Goal: Communication & Community: Answer question/provide support

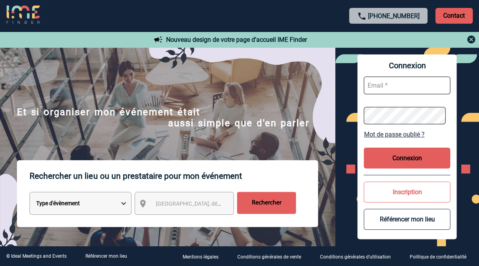
click at [381, 78] on input "text" at bounding box center [407, 85] width 87 height 18
type input "[PERSON_NAME][EMAIL_ADDRESS][DOMAIN_NAME]"
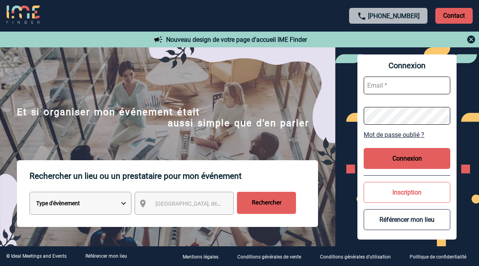
click at [413, 152] on button "Connexion" at bounding box center [407, 158] width 87 height 21
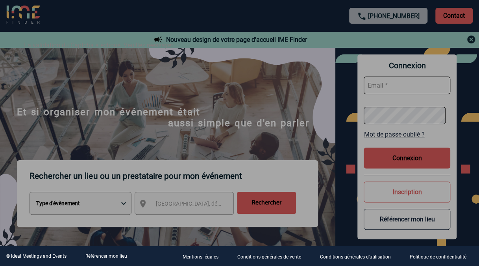
click at [393, 83] on div at bounding box center [239, 133] width 479 height 266
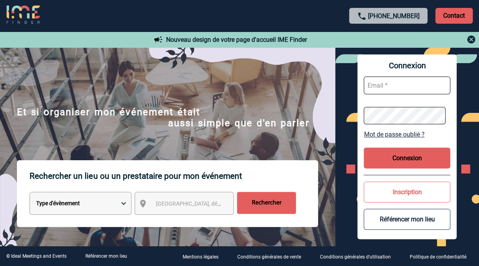
click at [393, 83] on input "text" at bounding box center [407, 85] width 87 height 18
type input "geoffroy.boudon@sanofi.com"
click at [416, 155] on button "Connexion" at bounding box center [407, 157] width 87 height 21
click at [373, 76] on form at bounding box center [407, 100] width 87 height 61
click at [377, 84] on input "text" at bounding box center [407, 85] width 87 height 18
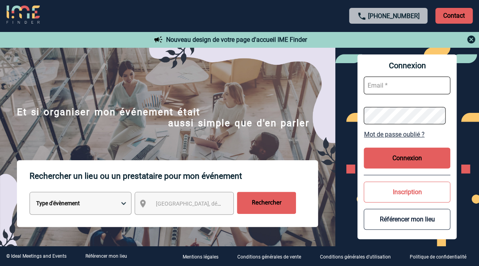
type input "[PERSON_NAME][EMAIL_ADDRESS][DOMAIN_NAME]"
click at [385, 85] on input "text" at bounding box center [407, 85] width 87 height 18
type input "[PERSON_NAME][EMAIL_ADDRESS][DOMAIN_NAME]"
click at [391, 90] on input "text" at bounding box center [407, 85] width 87 height 18
type input "[PERSON_NAME][EMAIL_ADDRESS][DOMAIN_NAME]"
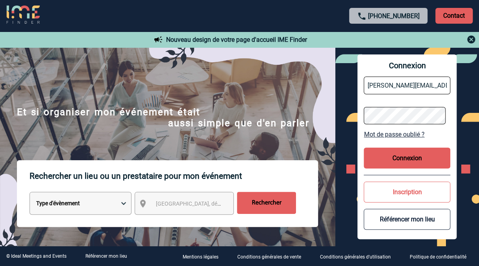
click at [397, 135] on link "Mot de passe oublié ?" at bounding box center [407, 133] width 87 height 7
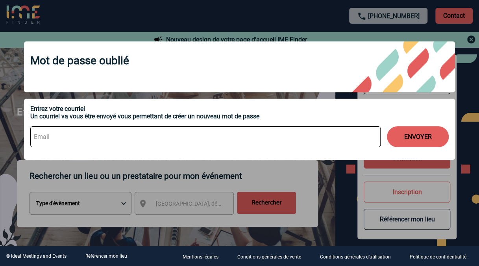
click at [163, 132] on input at bounding box center [205, 136] width 351 height 21
type input "geoffroy.boudon@sanofi.com"
click at [420, 138] on button "ENVOYER" at bounding box center [418, 136] width 62 height 21
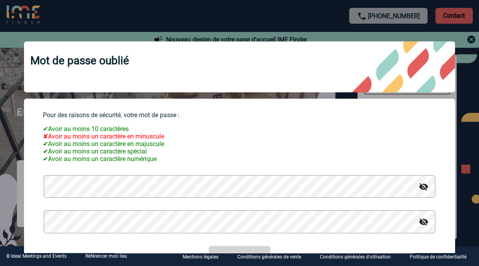
scroll to position [43, 0]
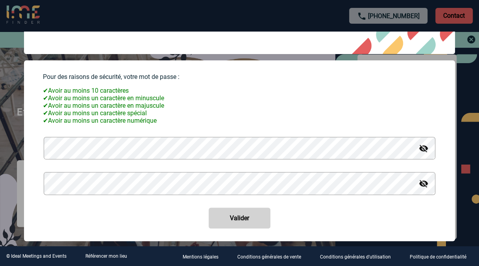
click at [10, 137] on body "+33 1 45 72 07 14 Contact Contact Nouveau design de votre page d'accueil IME Fi…" at bounding box center [239, 133] width 479 height 266
click at [419, 150] on img at bounding box center [423, 147] width 9 height 9
click at [419, 182] on img at bounding box center [423, 182] width 9 height 9
click at [251, 206] on div "Valider" at bounding box center [240, 182] width 394 height 91
click at [250, 211] on button "Valider" at bounding box center [240, 217] width 62 height 21
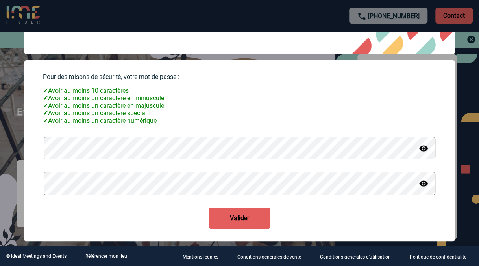
scroll to position [0, 0]
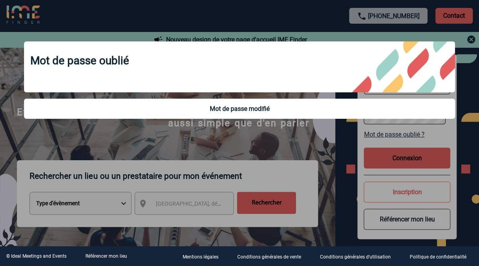
click at [461, 59] on div "Mot de passe oublié Mot de passe modifié" at bounding box center [239, 81] width 451 height 99
click at [466, 39] on div at bounding box center [239, 133] width 479 height 266
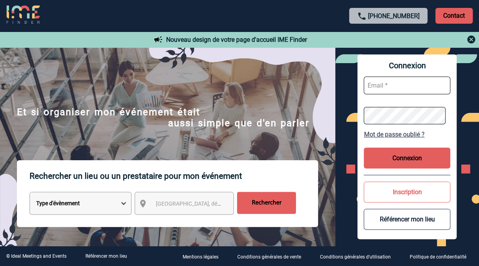
click at [393, 83] on input "text" at bounding box center [407, 85] width 87 height 18
type input "geoffroy.boudon@sanofi.com"
click at [411, 158] on button "Connexion" at bounding box center [407, 157] width 87 height 21
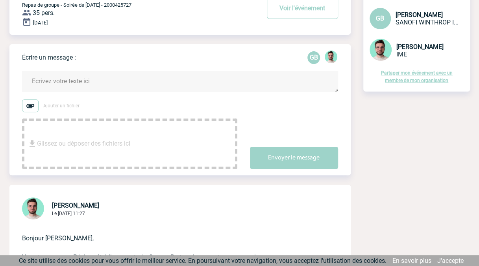
scroll to position [91, 0]
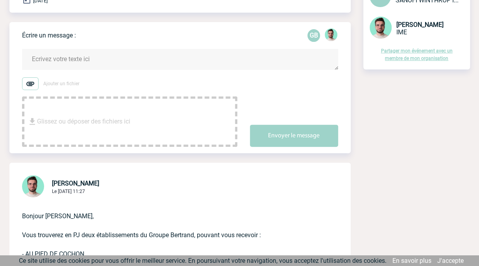
click at [71, 59] on textarea at bounding box center [180, 59] width 316 height 21
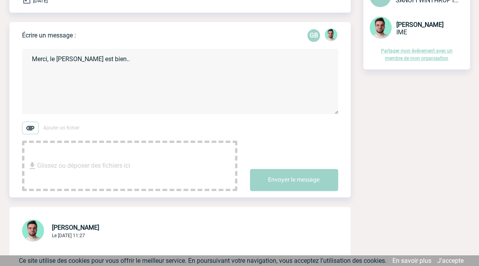
click at [141, 80] on textarea "Merci, le [PERSON_NAME] est bien.." at bounding box center [180, 81] width 316 height 65
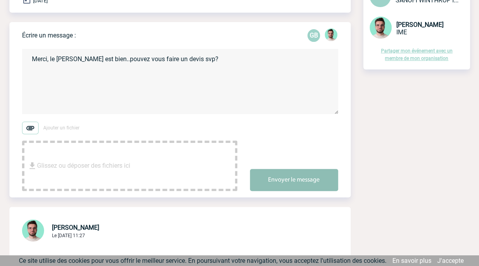
type textarea "Merci, le [PERSON_NAME] est bien..pouvez vous faire un devis svp?"
click at [327, 183] on button "Envoyer le message" at bounding box center [294, 180] width 88 height 22
